Goal: Find specific page/section

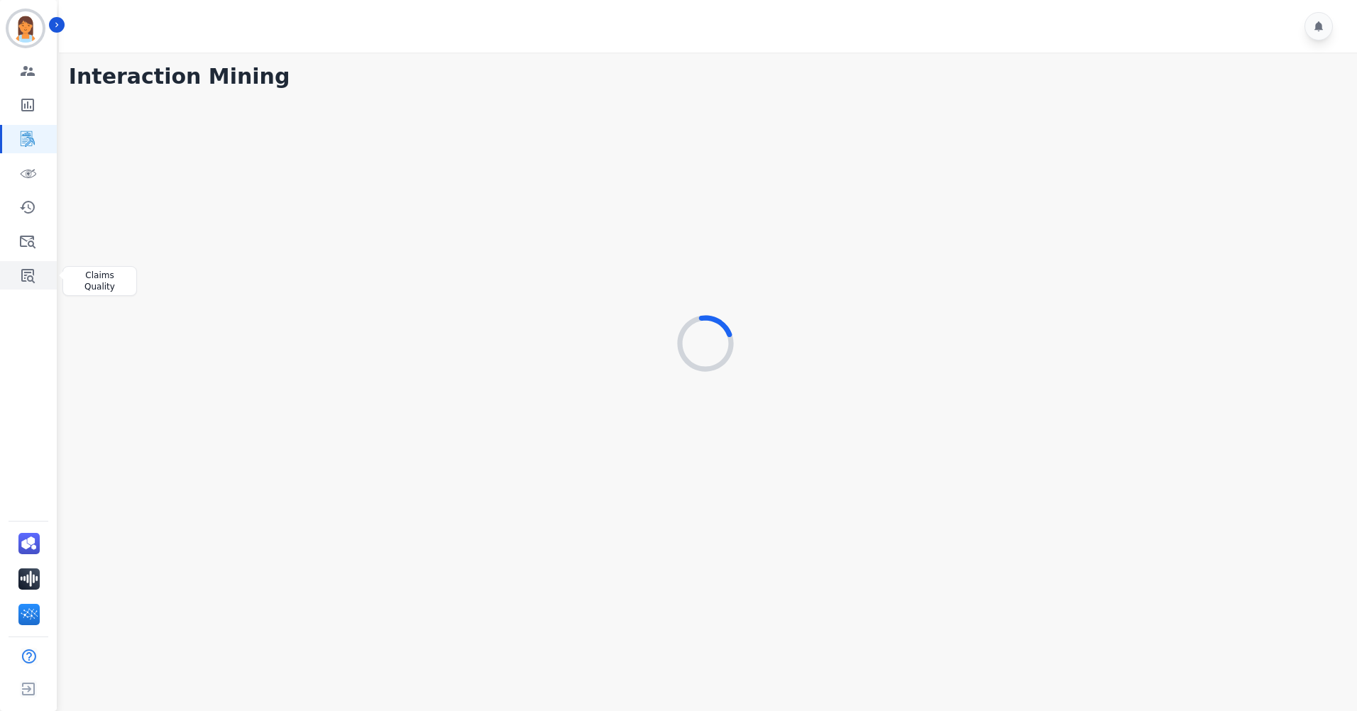
click at [18, 275] on link "Sidebar" at bounding box center [29, 275] width 55 height 28
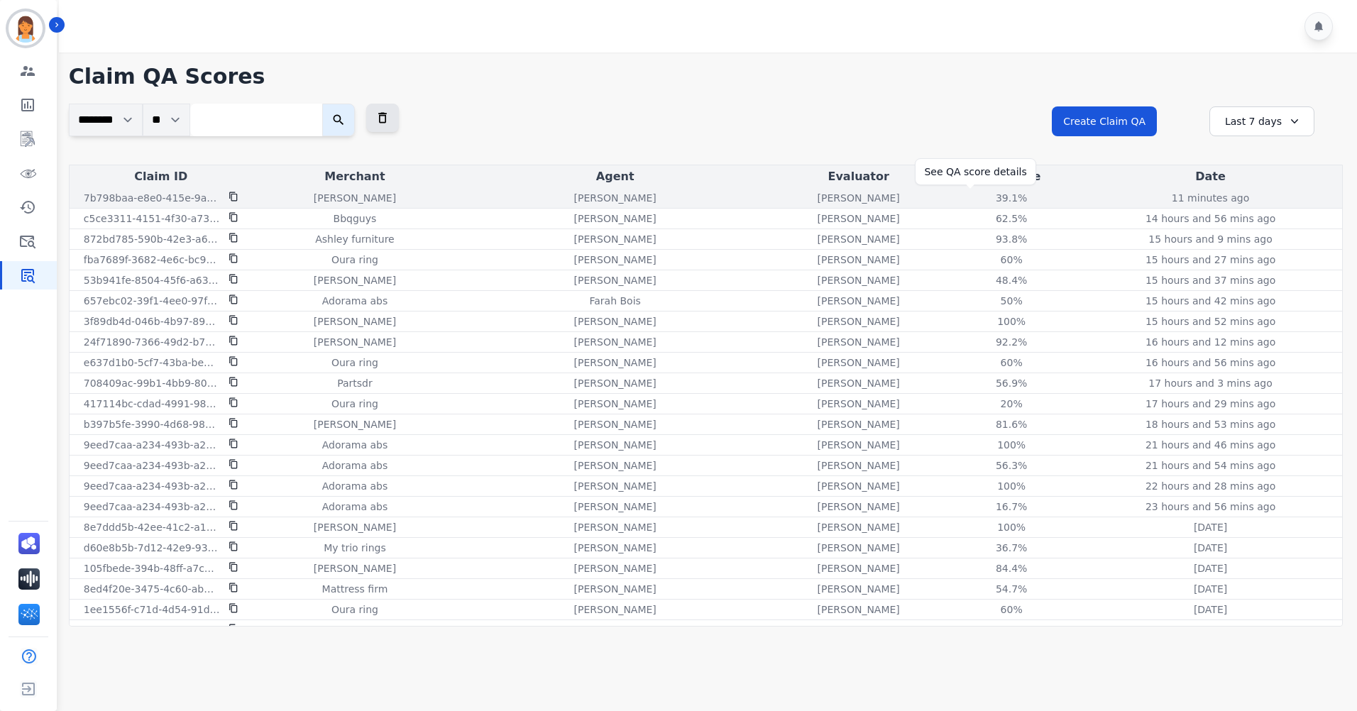
click at [979, 199] on div "39.1%" at bounding box center [1011, 198] width 64 height 14
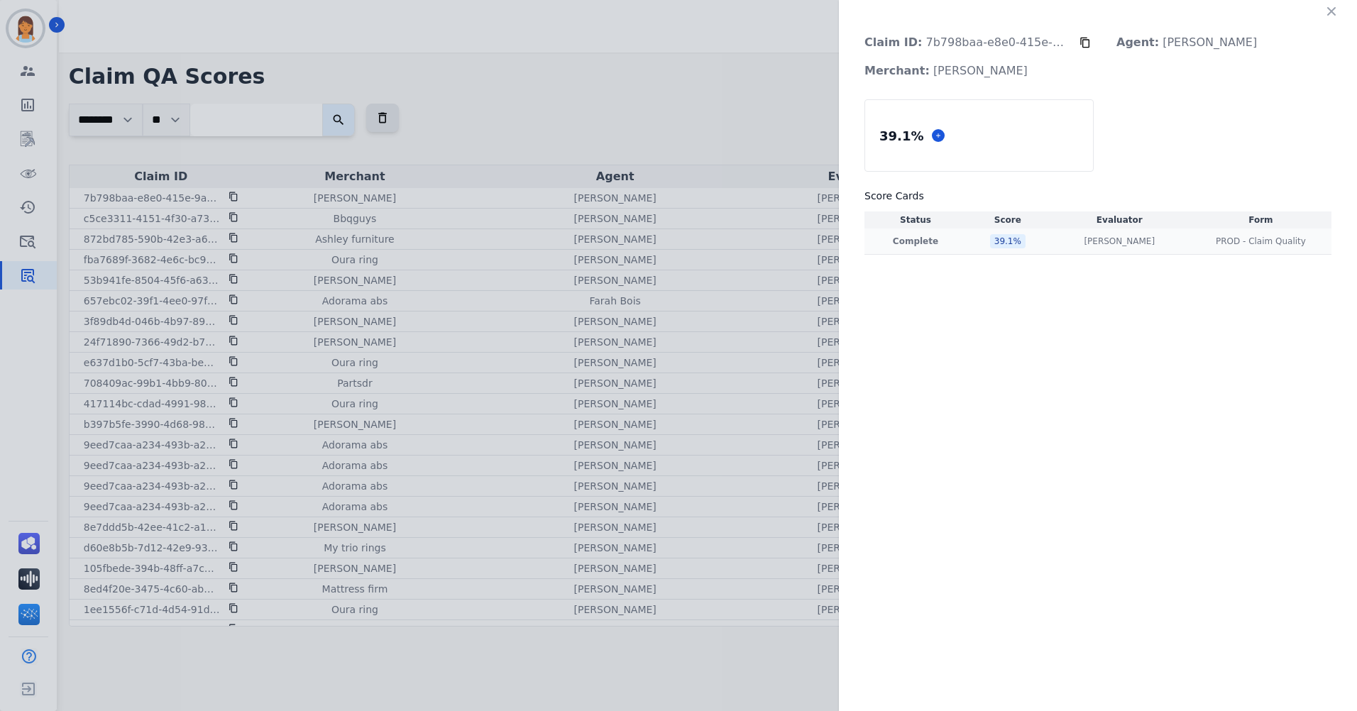
click at [996, 243] on div "39.1 %" at bounding box center [1007, 241] width 35 height 14
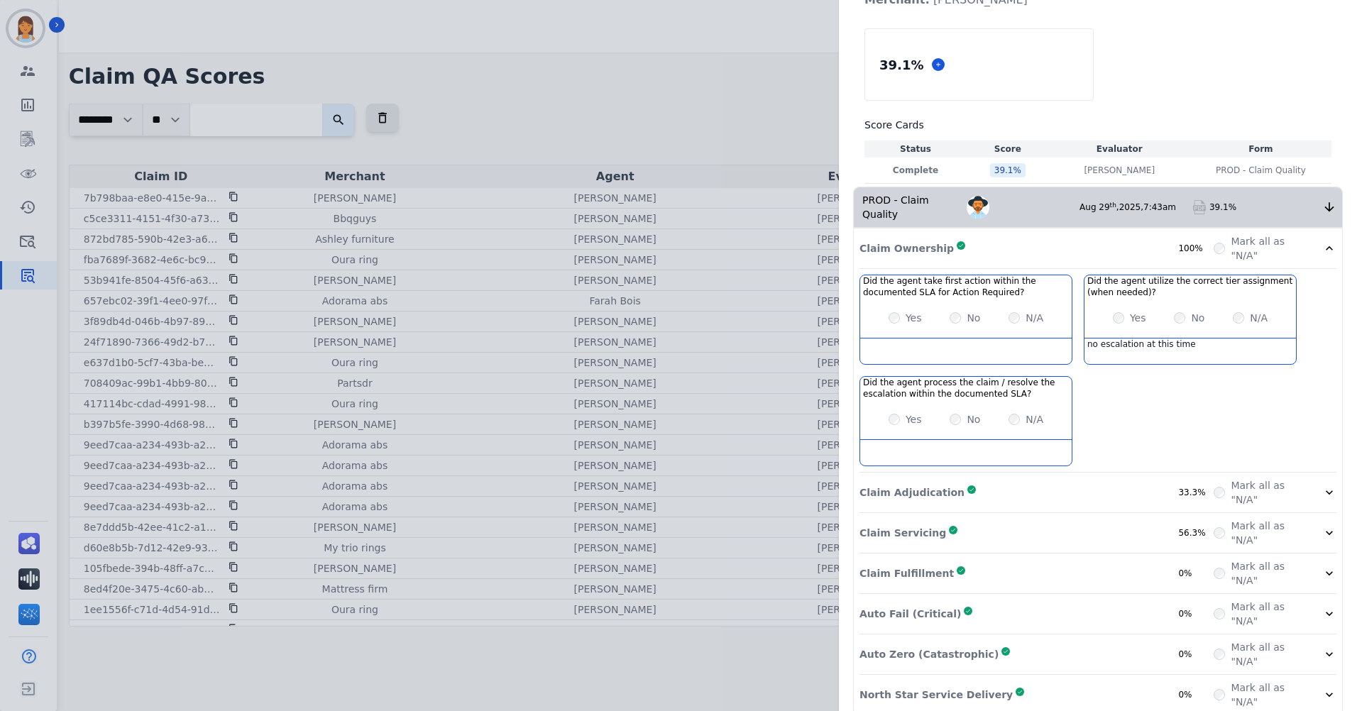
click at [1157, 478] on div "Claim Adjudication Complete 33.3%" at bounding box center [1036, 492] width 354 height 28
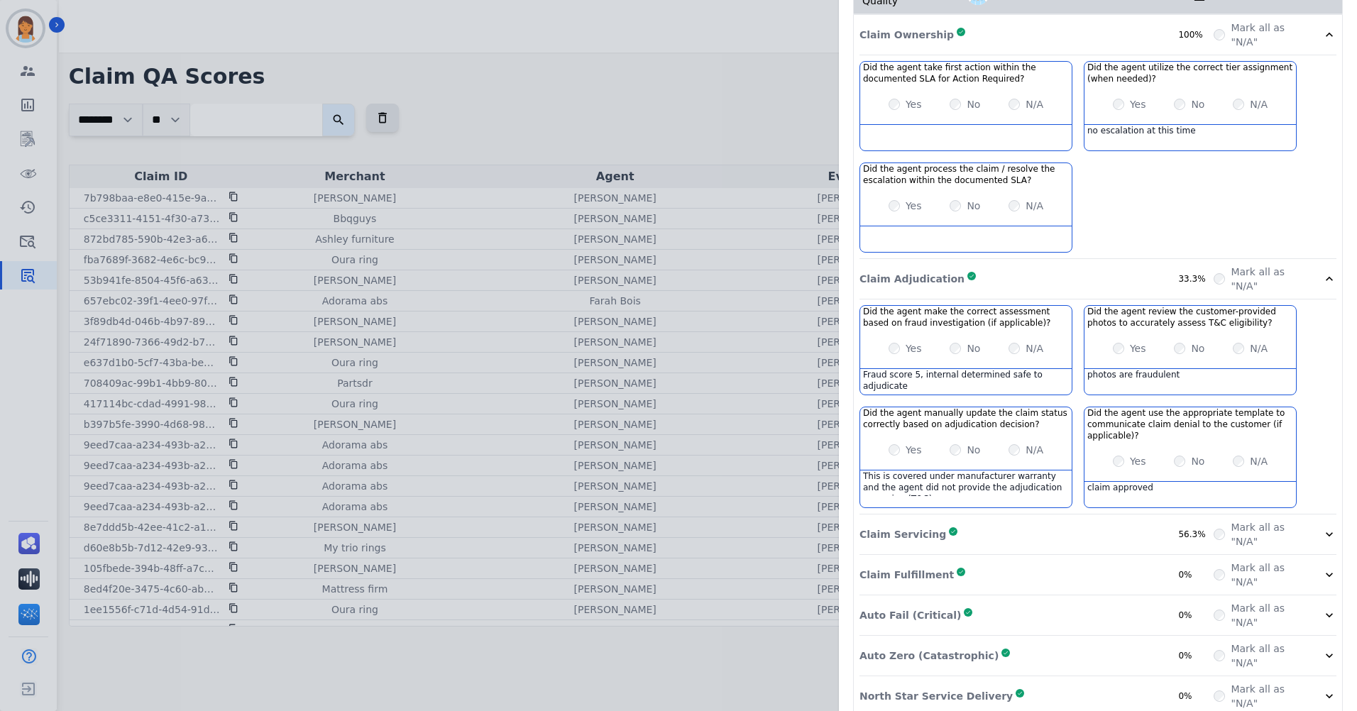
scroll to position [291, 0]
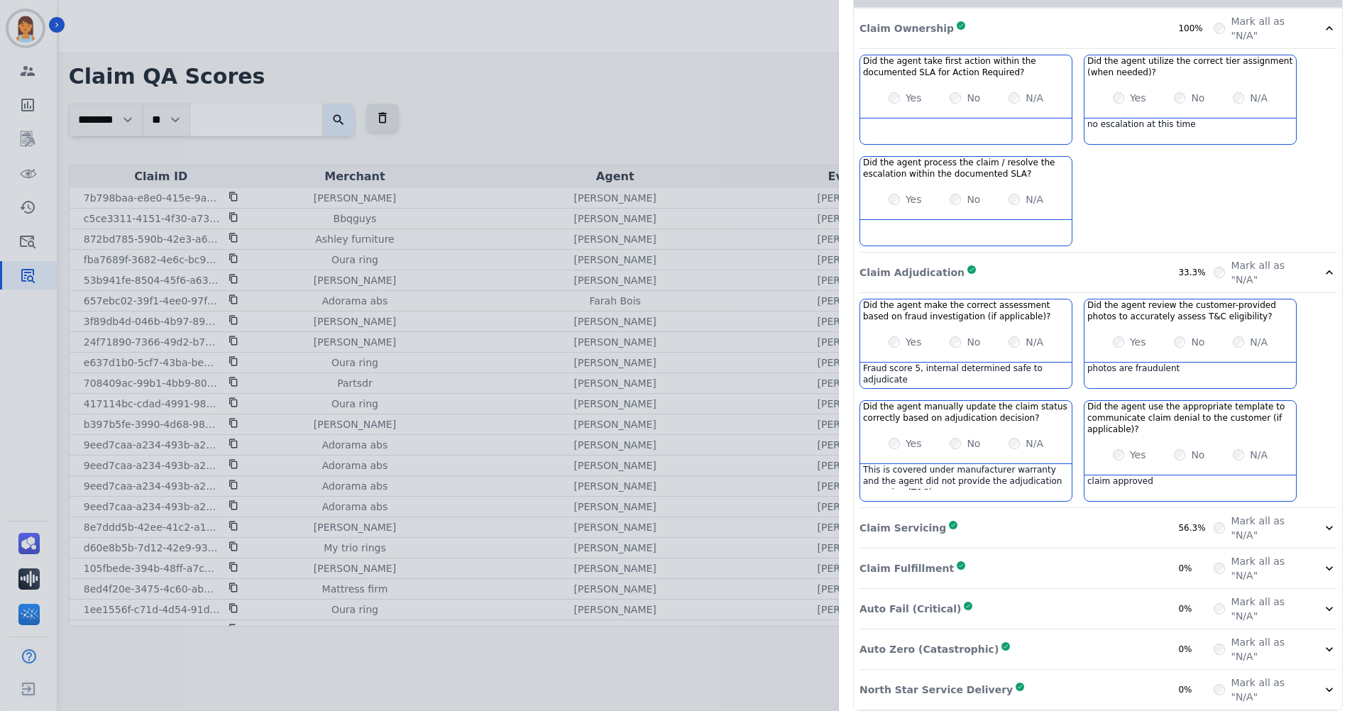
click at [1076, 514] on div "Claim Servicing Complete 56.3%" at bounding box center [1036, 528] width 354 height 28
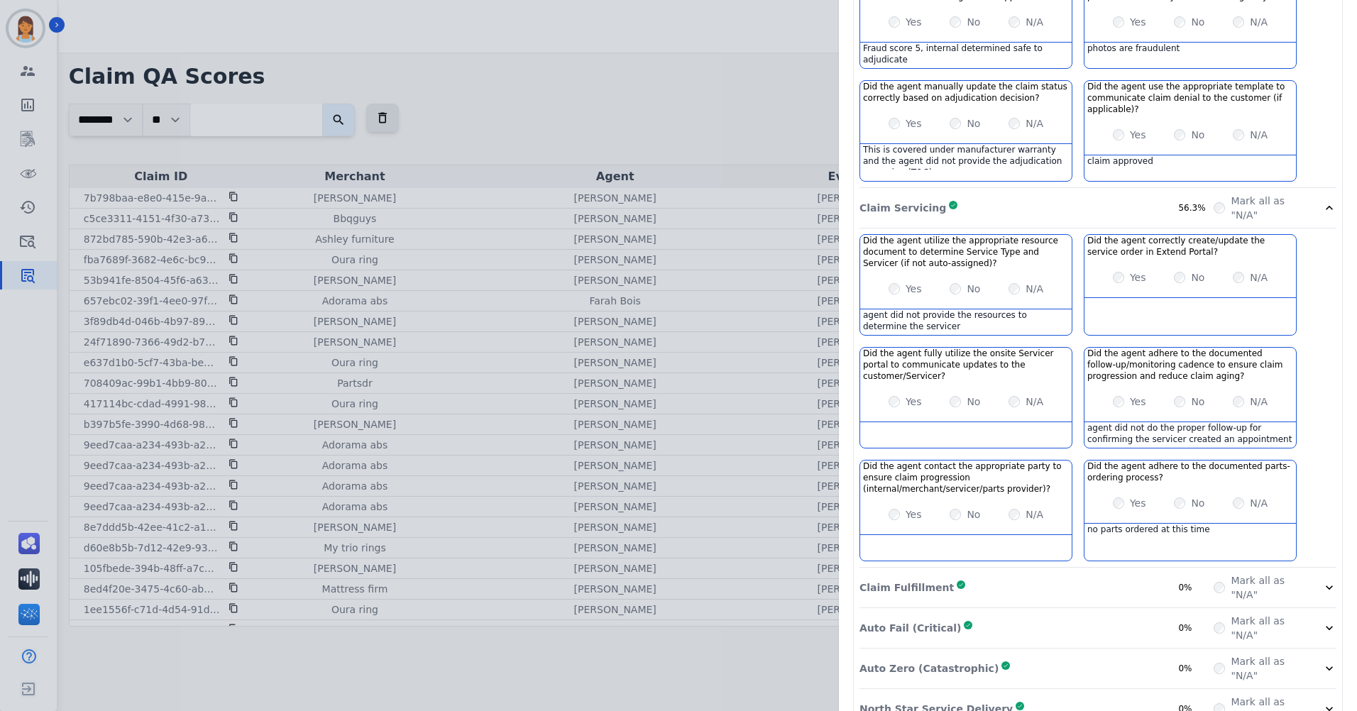
scroll to position [630, 0]
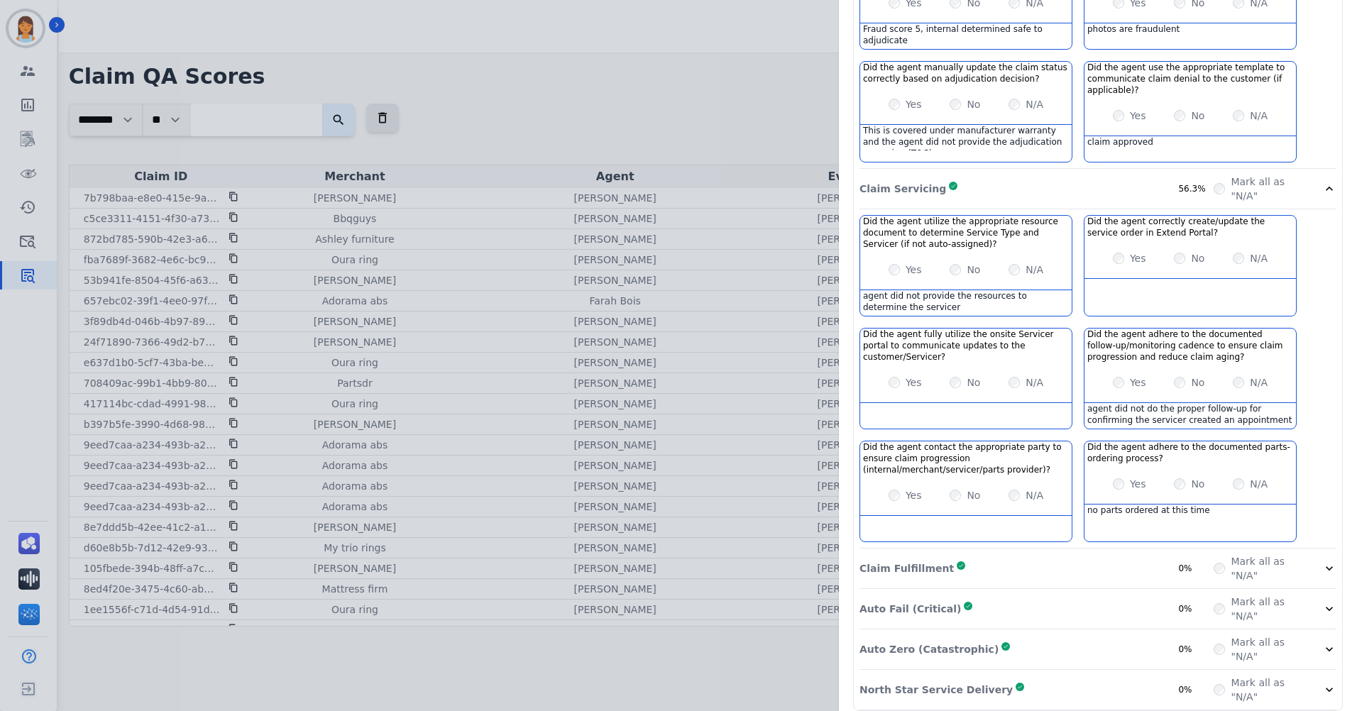
click at [1108, 560] on div "Claim Fulfillment Complete 0%" at bounding box center [1036, 568] width 354 height 28
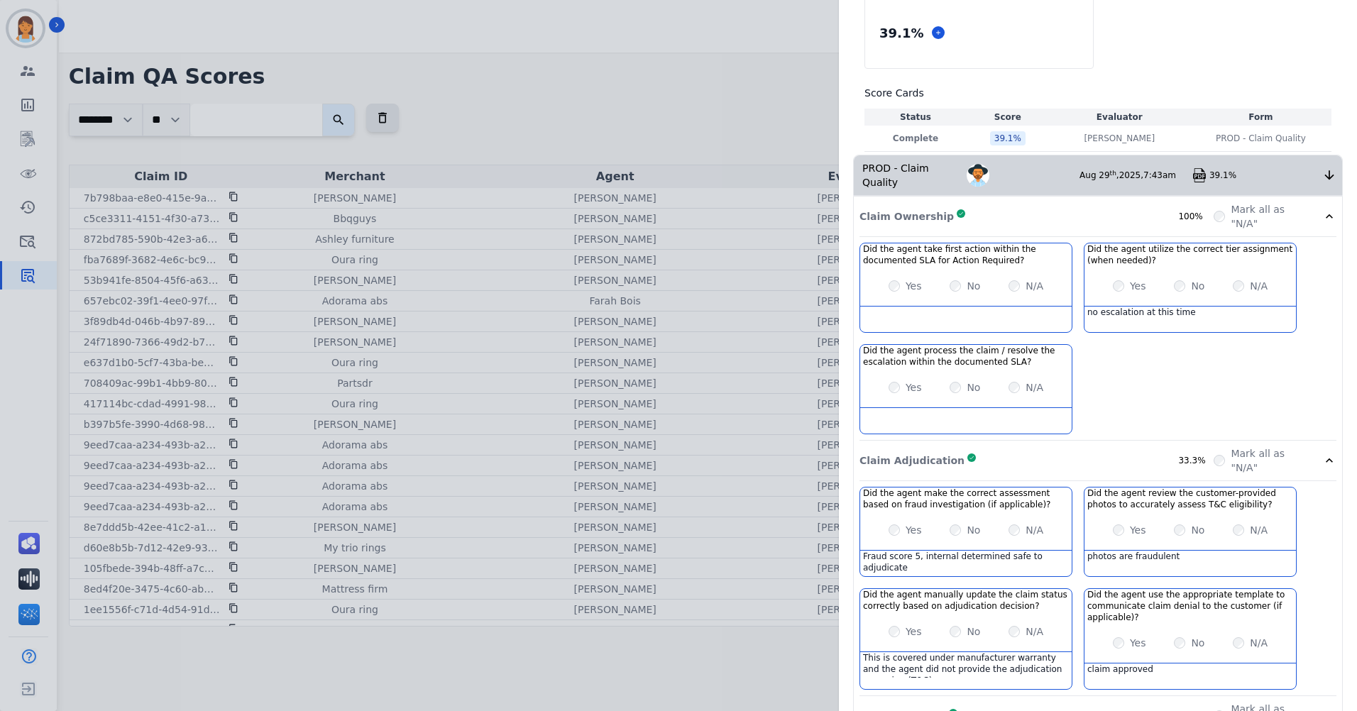
scroll to position [0, 0]
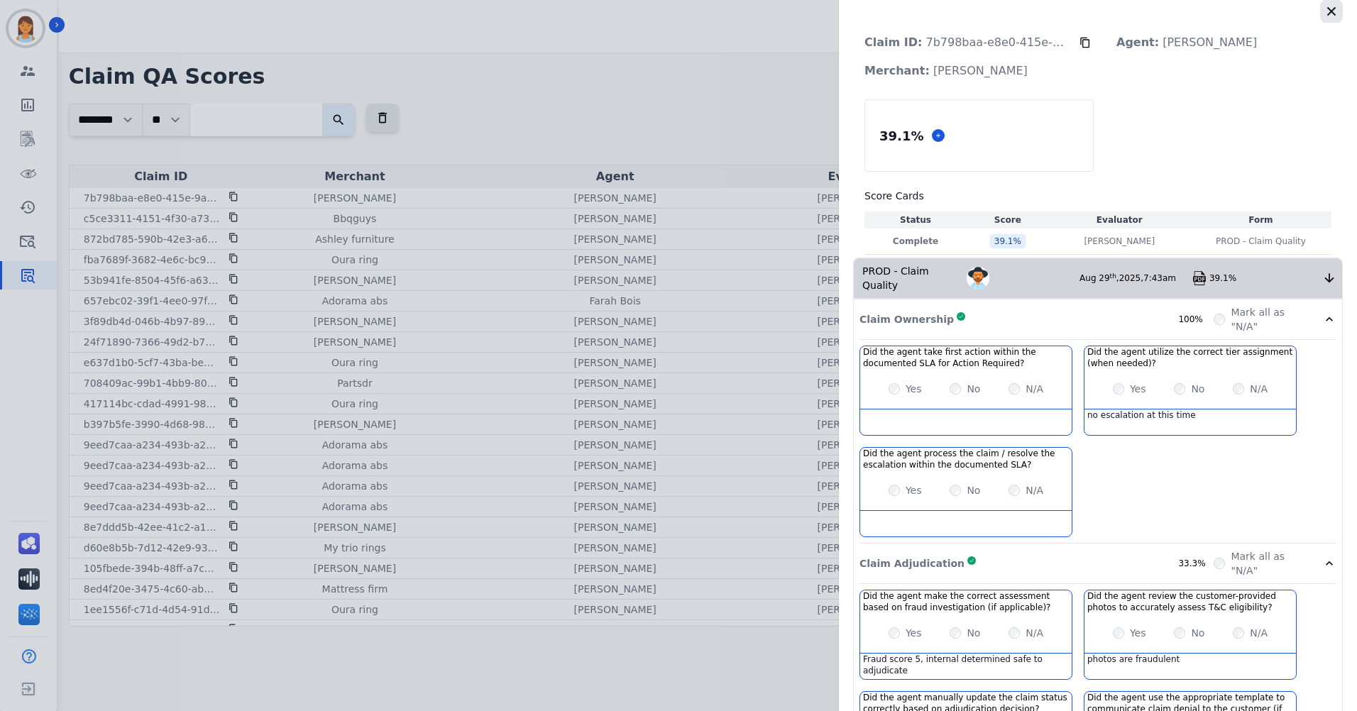
click at [1327, 11] on icon "button" at bounding box center [1331, 11] width 9 height 9
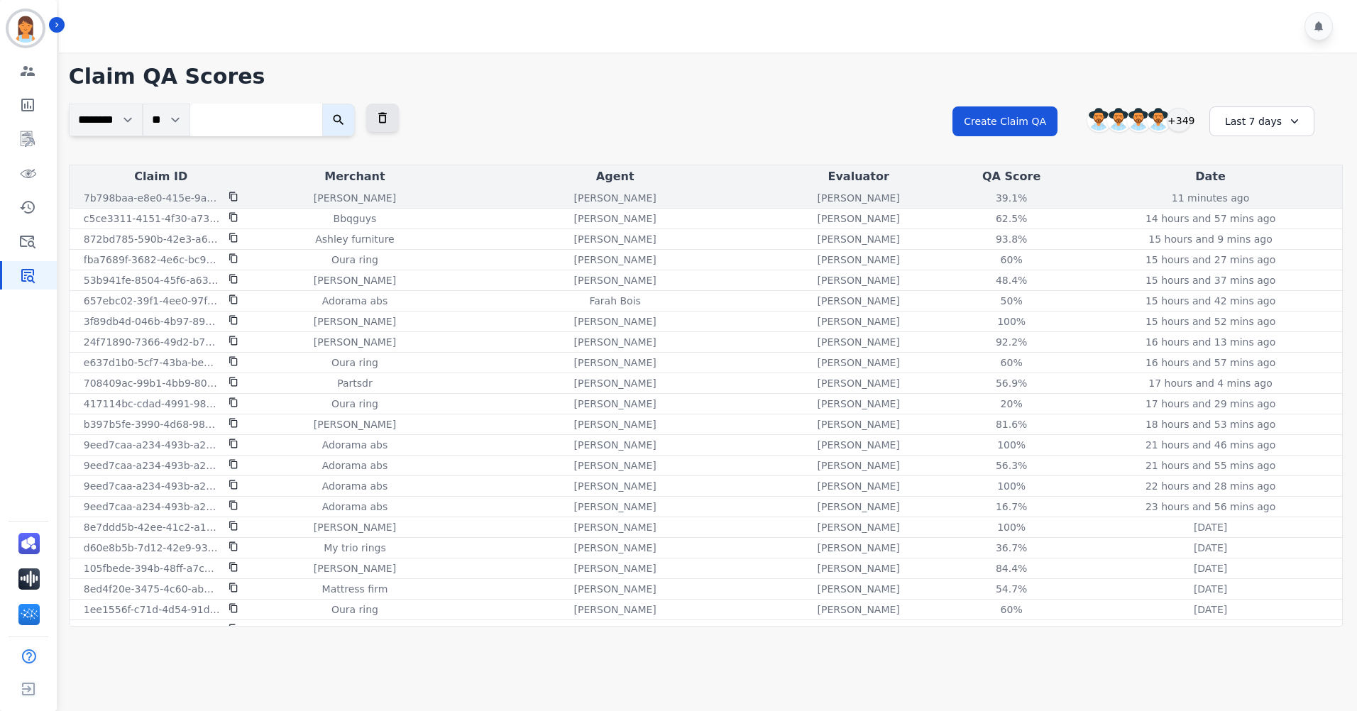
click at [227, 194] on div "7b798baa-e8e0-415e-9aba-2bab9f8f6d33" at bounding box center [160, 198] width 177 height 14
click at [234, 198] on icon at bounding box center [233, 197] width 10 height 10
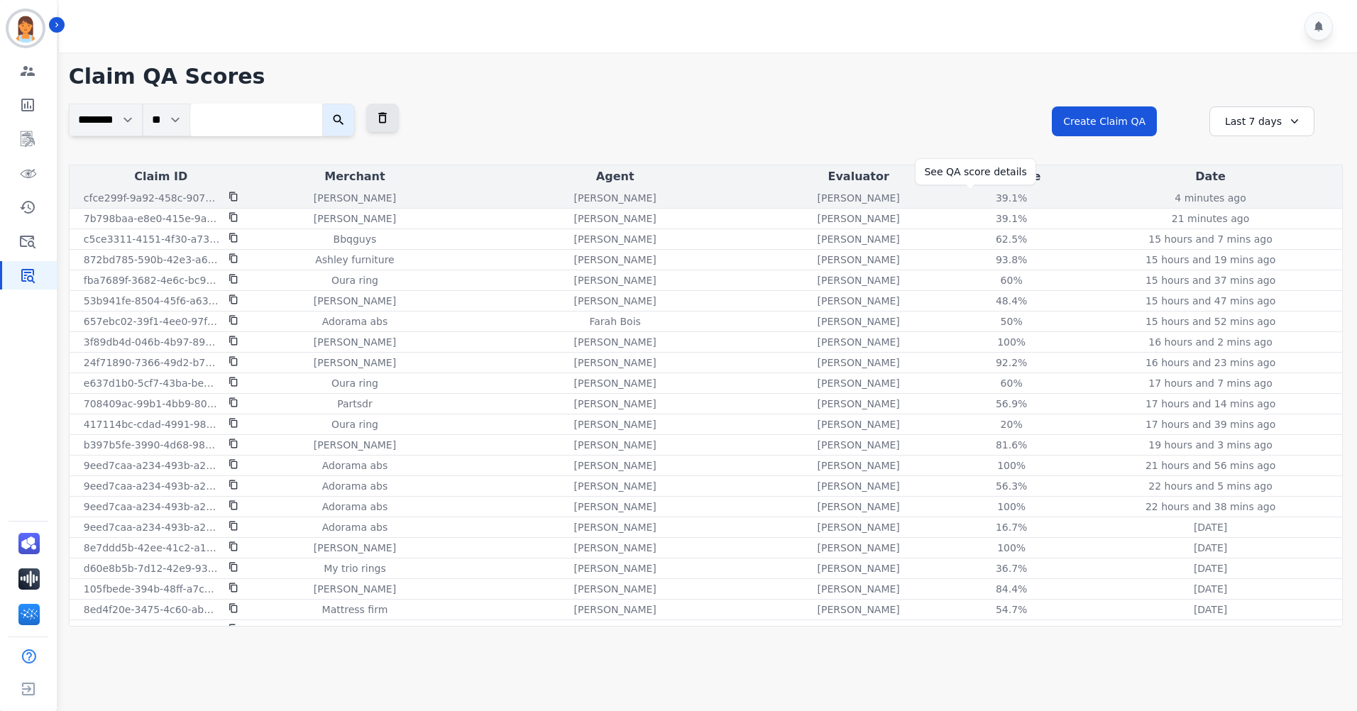
click at [979, 197] on div "39.1%" at bounding box center [1011, 198] width 64 height 14
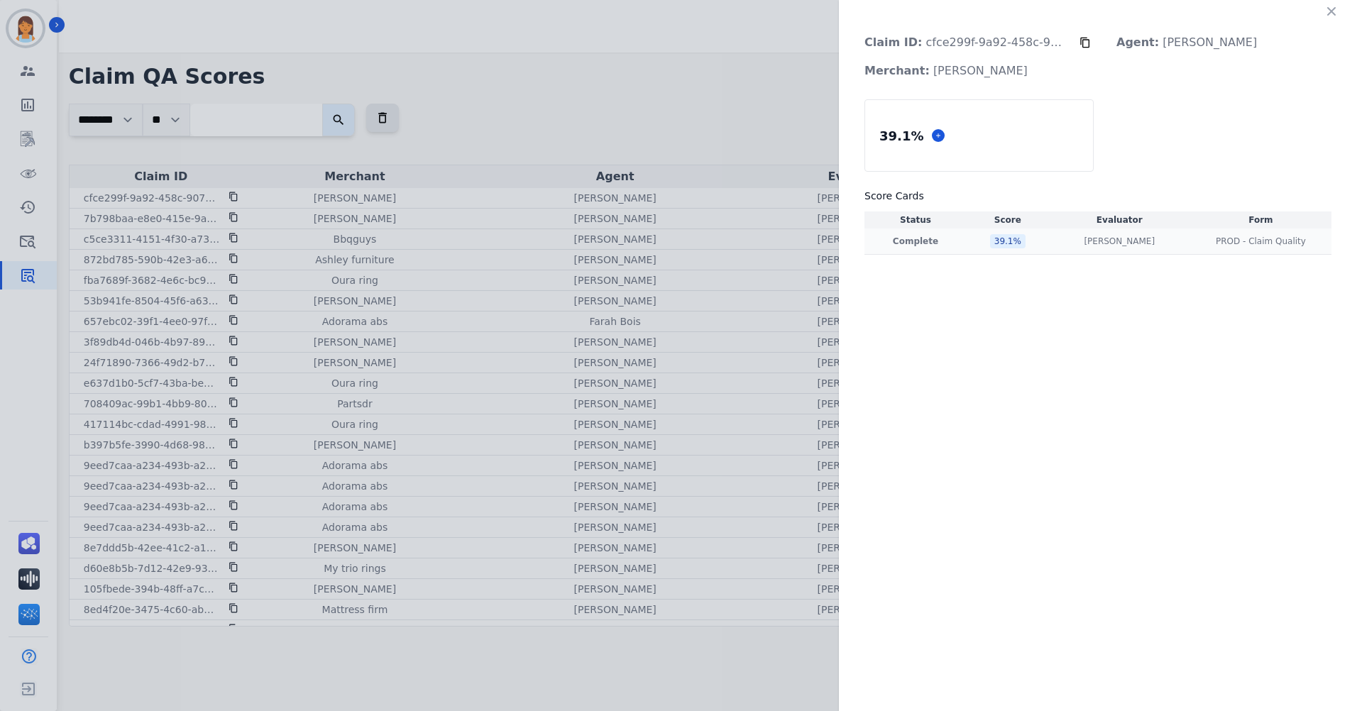
click at [1010, 243] on div "39.1 %" at bounding box center [1007, 241] width 35 height 14
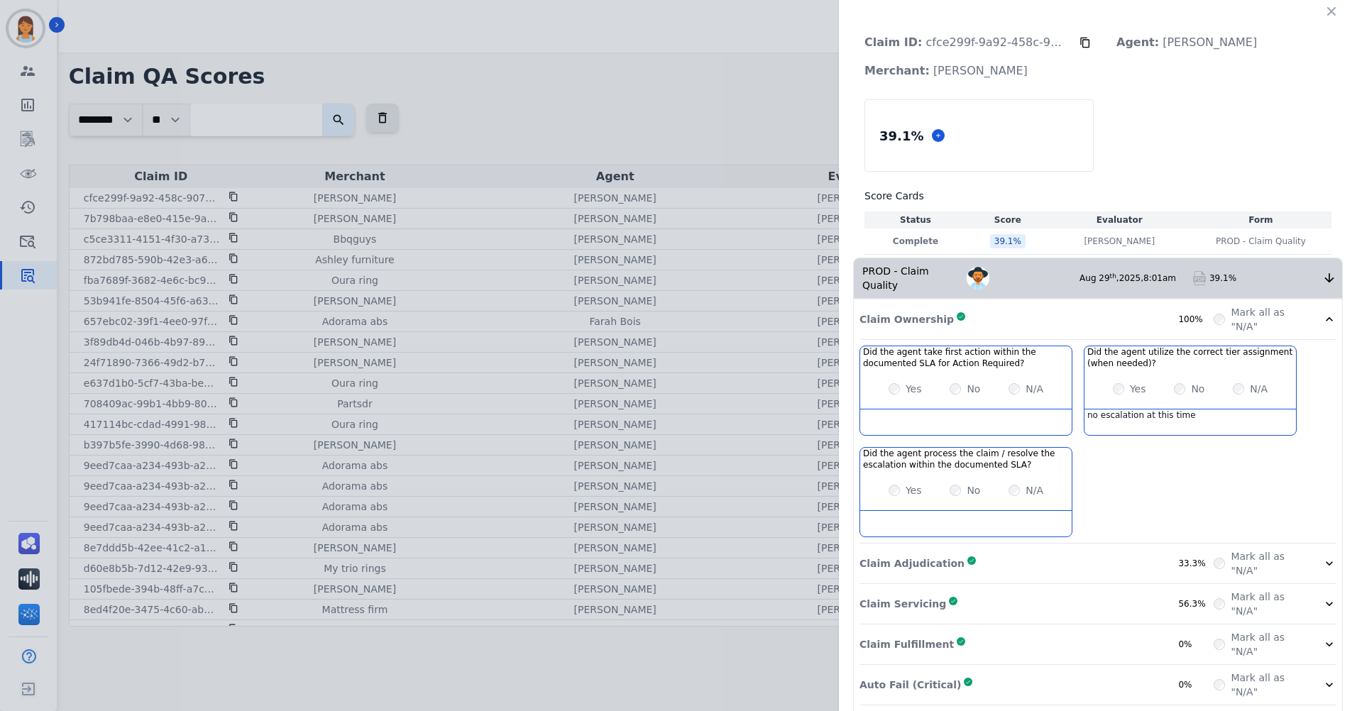
click at [1128, 555] on div "Claim Adjudication Complete 33.3%" at bounding box center [1036, 563] width 354 height 28
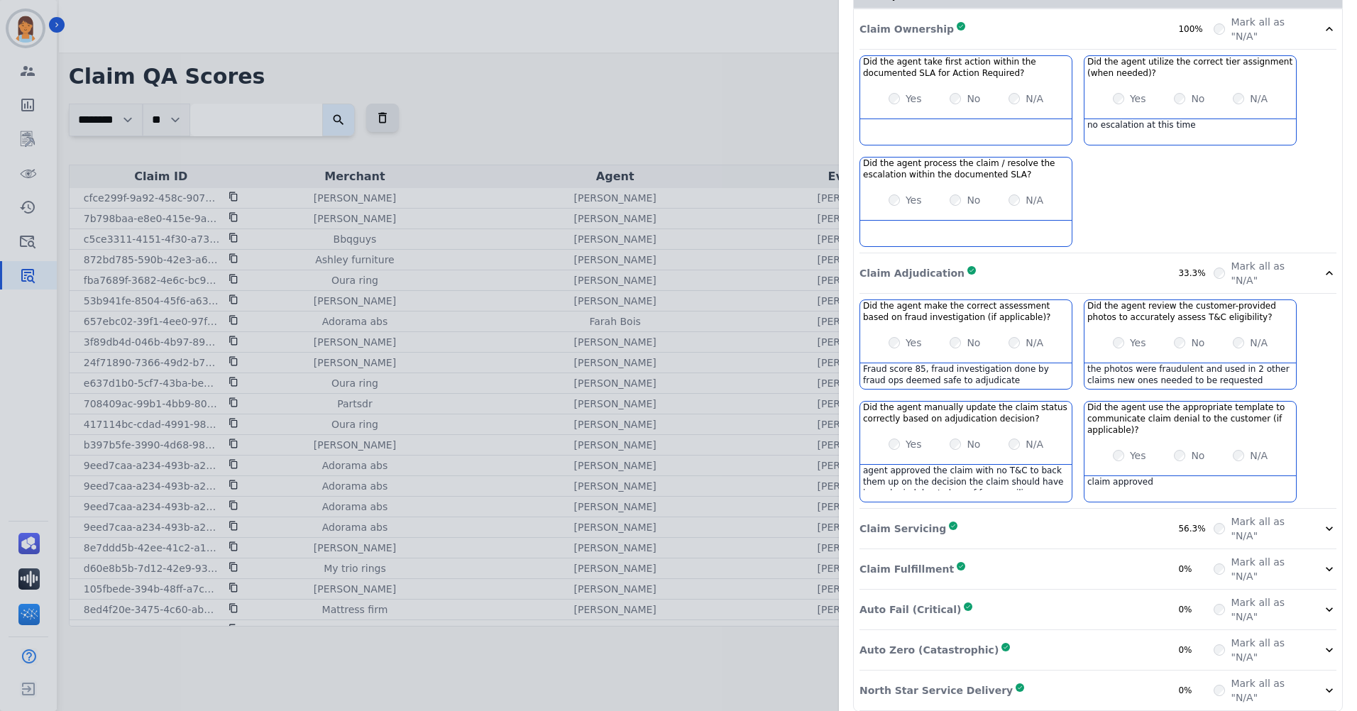
scroll to position [291, 0]
click at [1003, 514] on div "Claim Servicing Complete 56.3%" at bounding box center [1036, 528] width 354 height 28
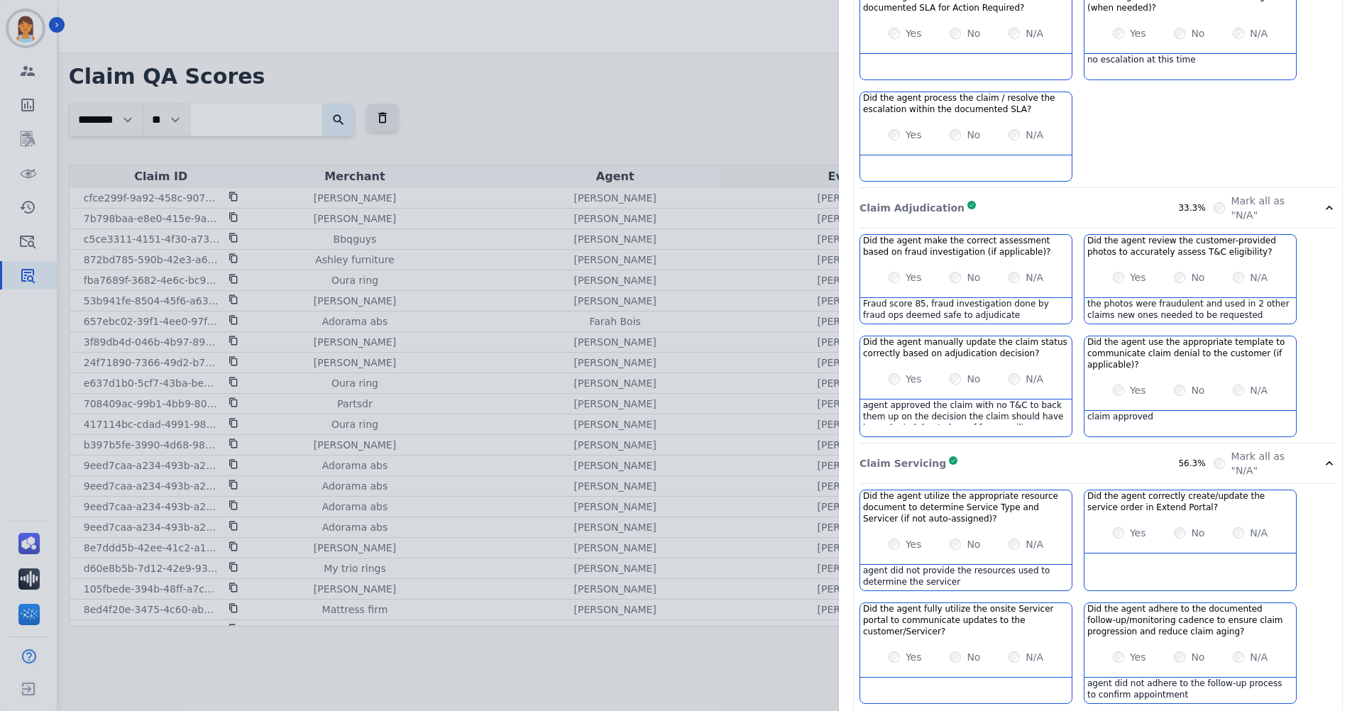
scroll to position [504, 0]
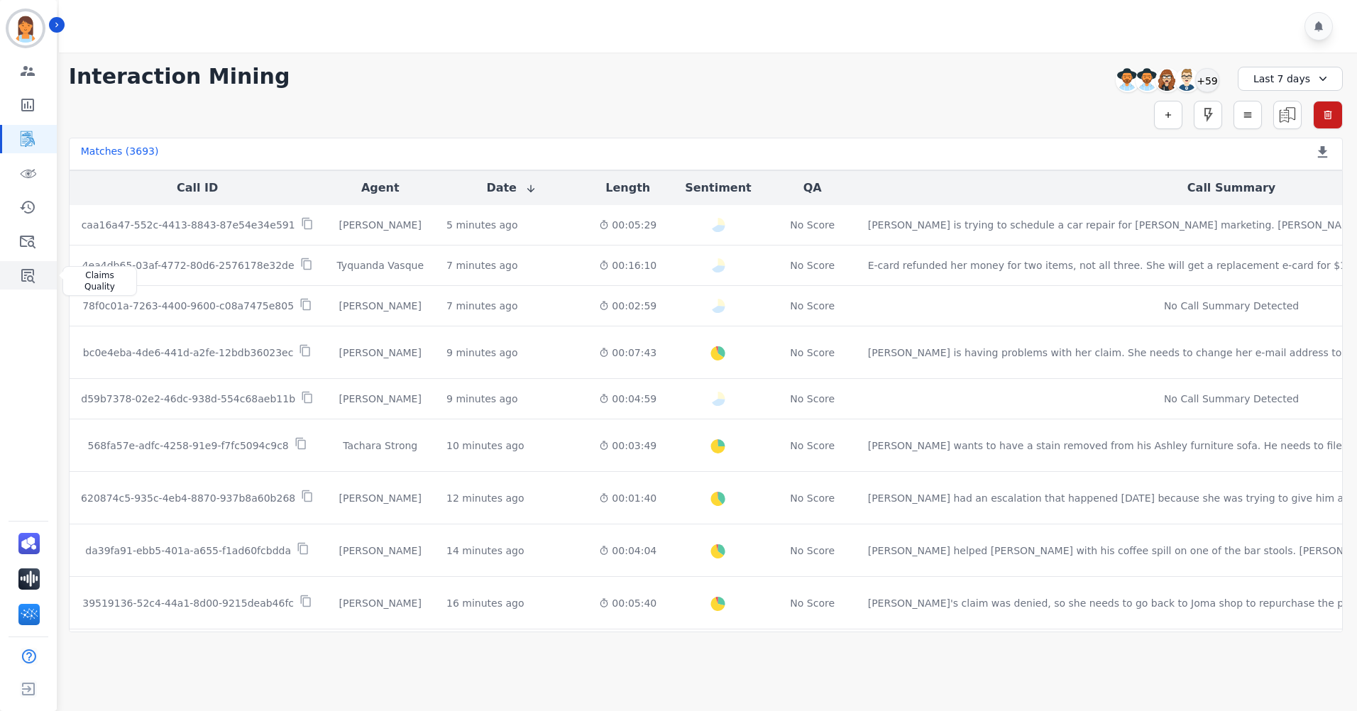
click at [30, 277] on icon "Sidebar" at bounding box center [27, 276] width 13 height 14
